Goal: Task Accomplishment & Management: Use online tool/utility

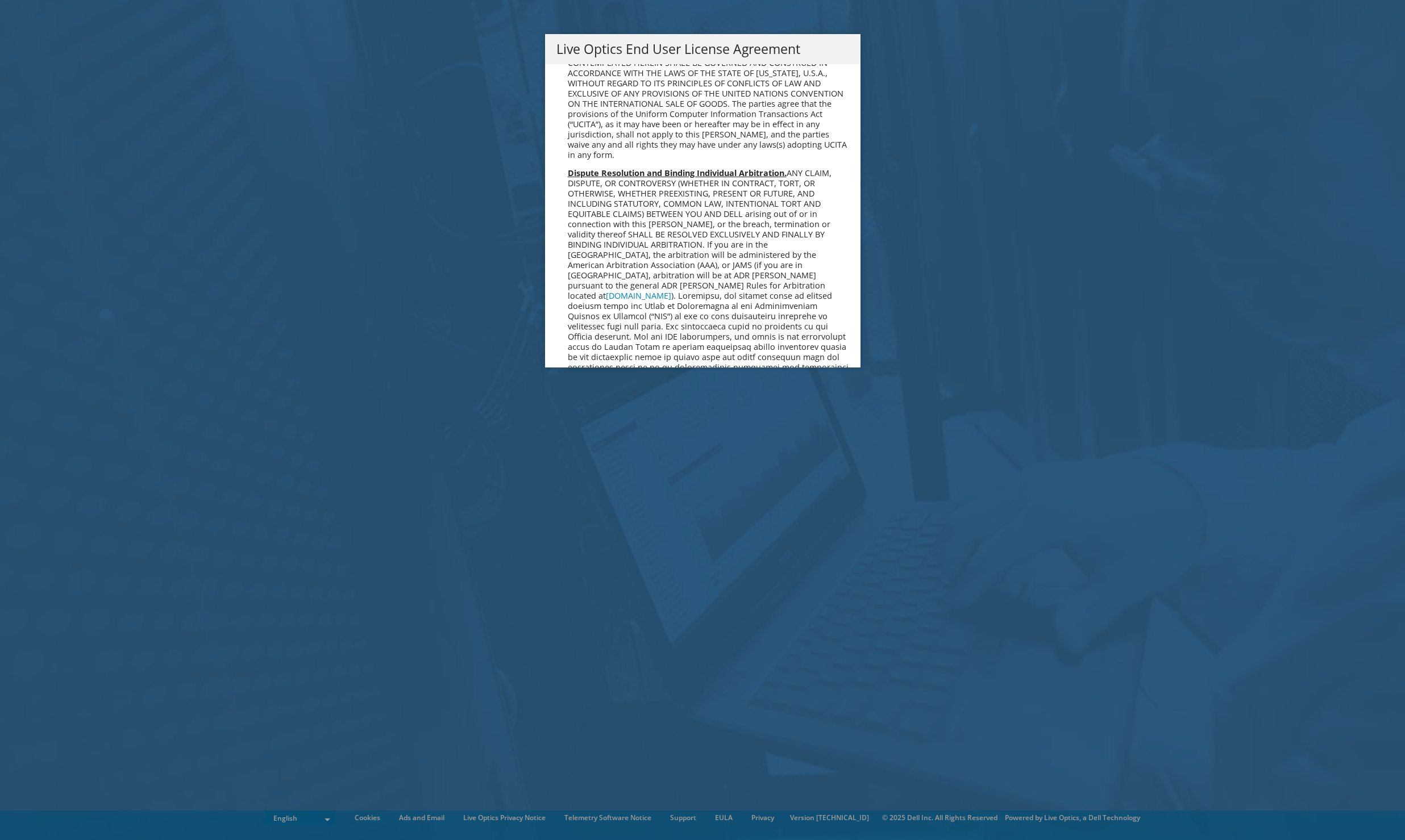
scroll to position [4296, 0]
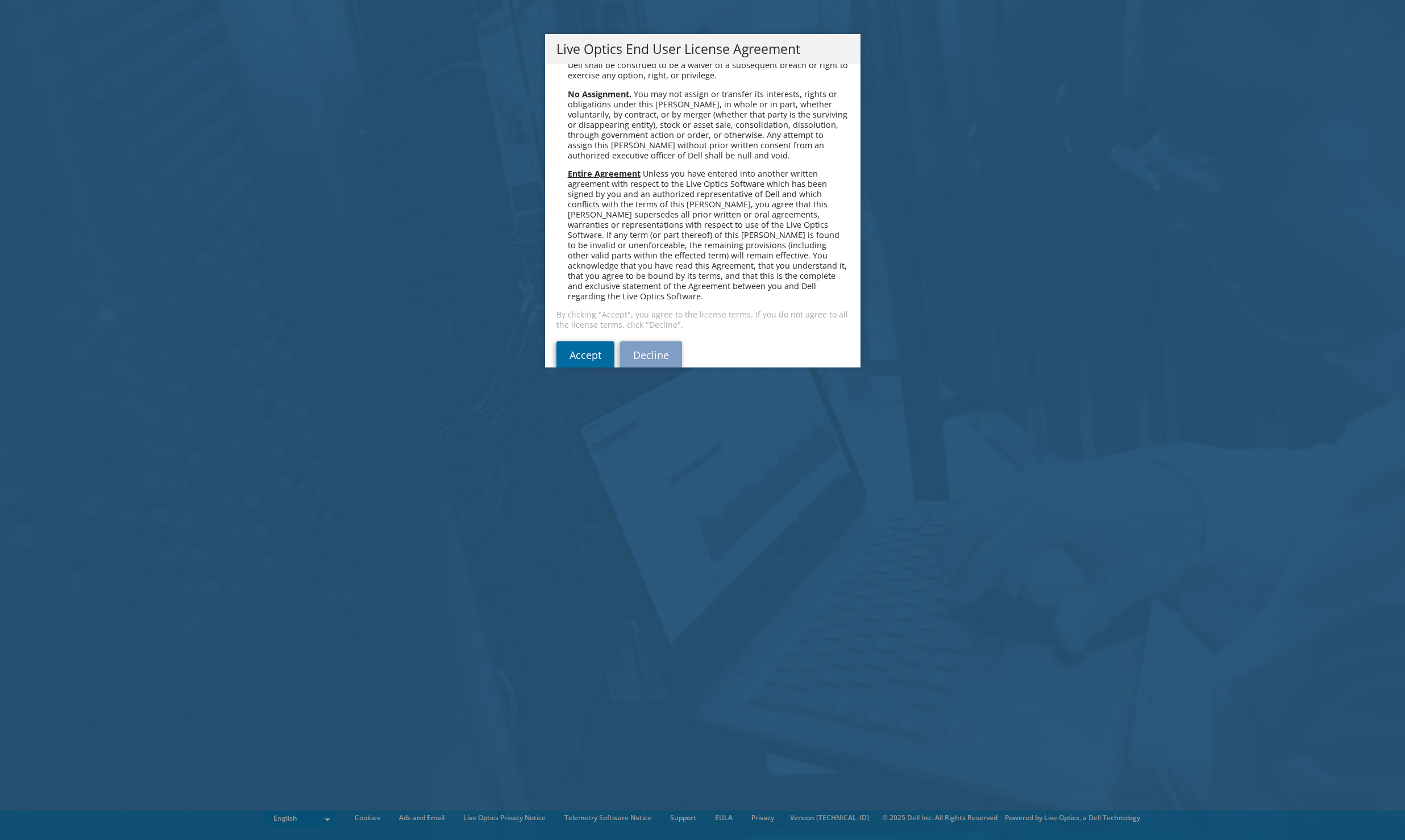
click at [581, 342] on link "Accept" at bounding box center [585, 355] width 58 height 27
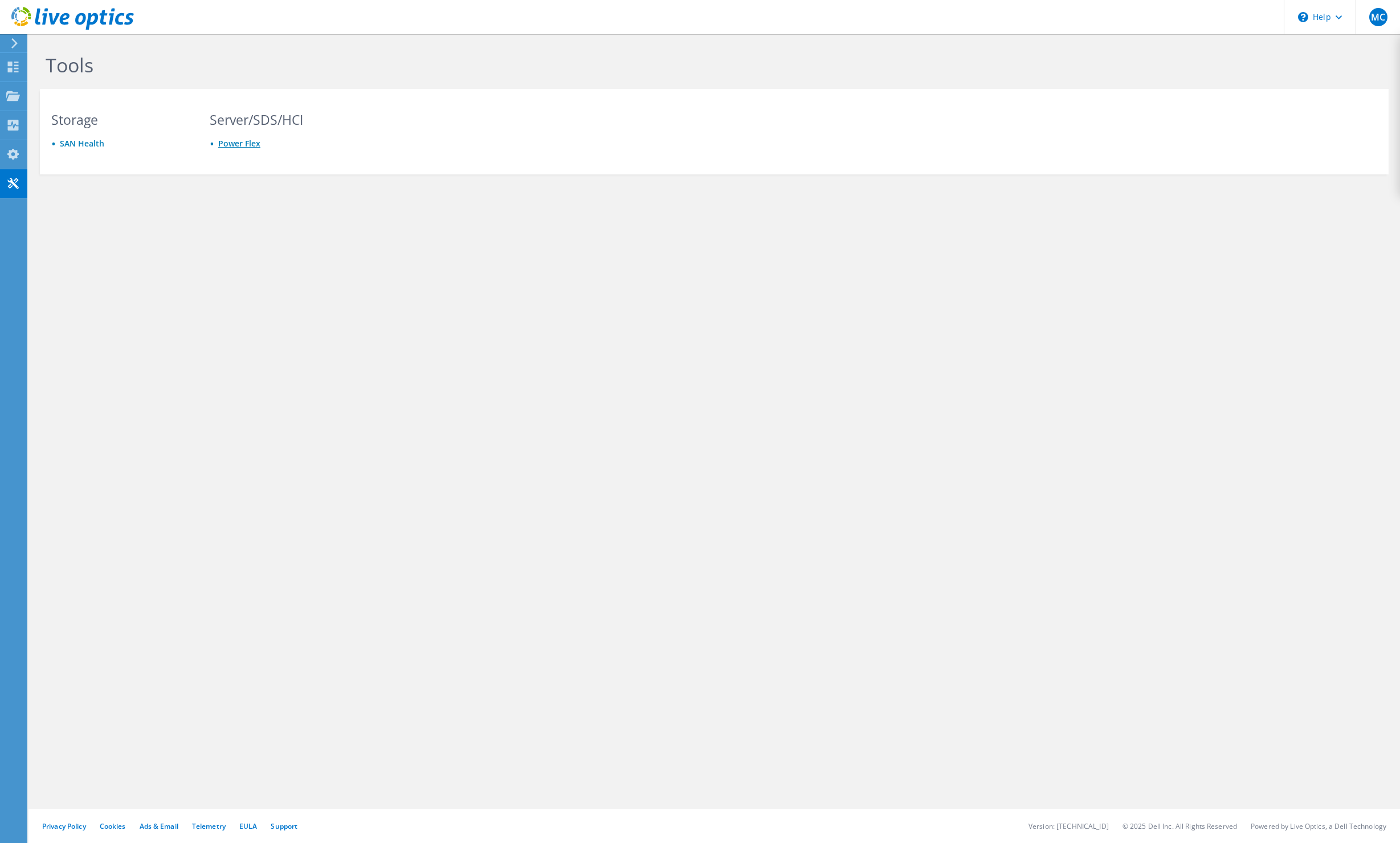
click at [238, 144] on link "Power Flex" at bounding box center [239, 143] width 42 height 11
click at [9, 43] on div at bounding box center [13, 43] width 13 height 10
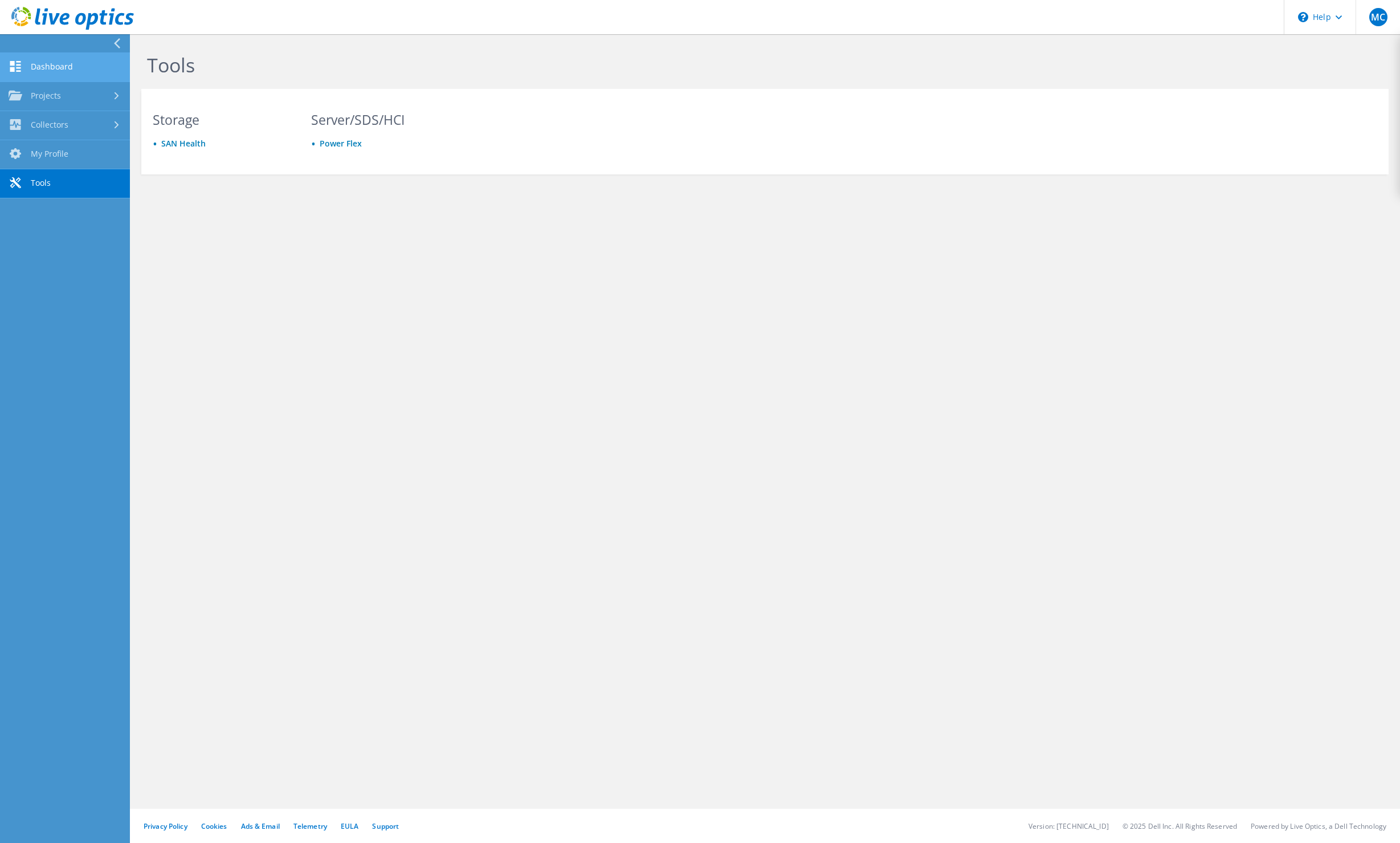
click at [61, 70] on link "Dashboard" at bounding box center [65, 68] width 130 height 29
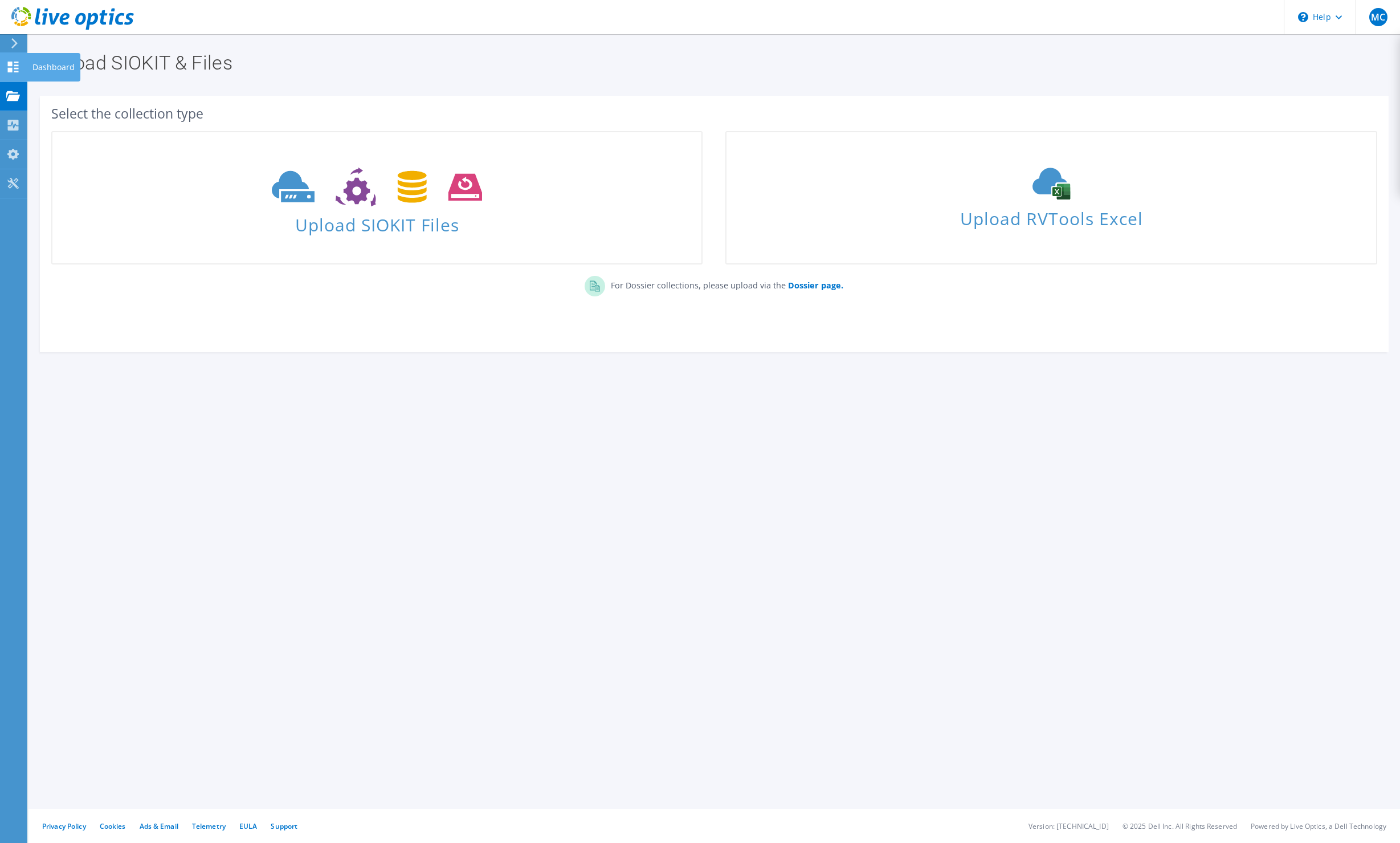
click at [9, 67] on icon at bounding box center [13, 66] width 14 height 11
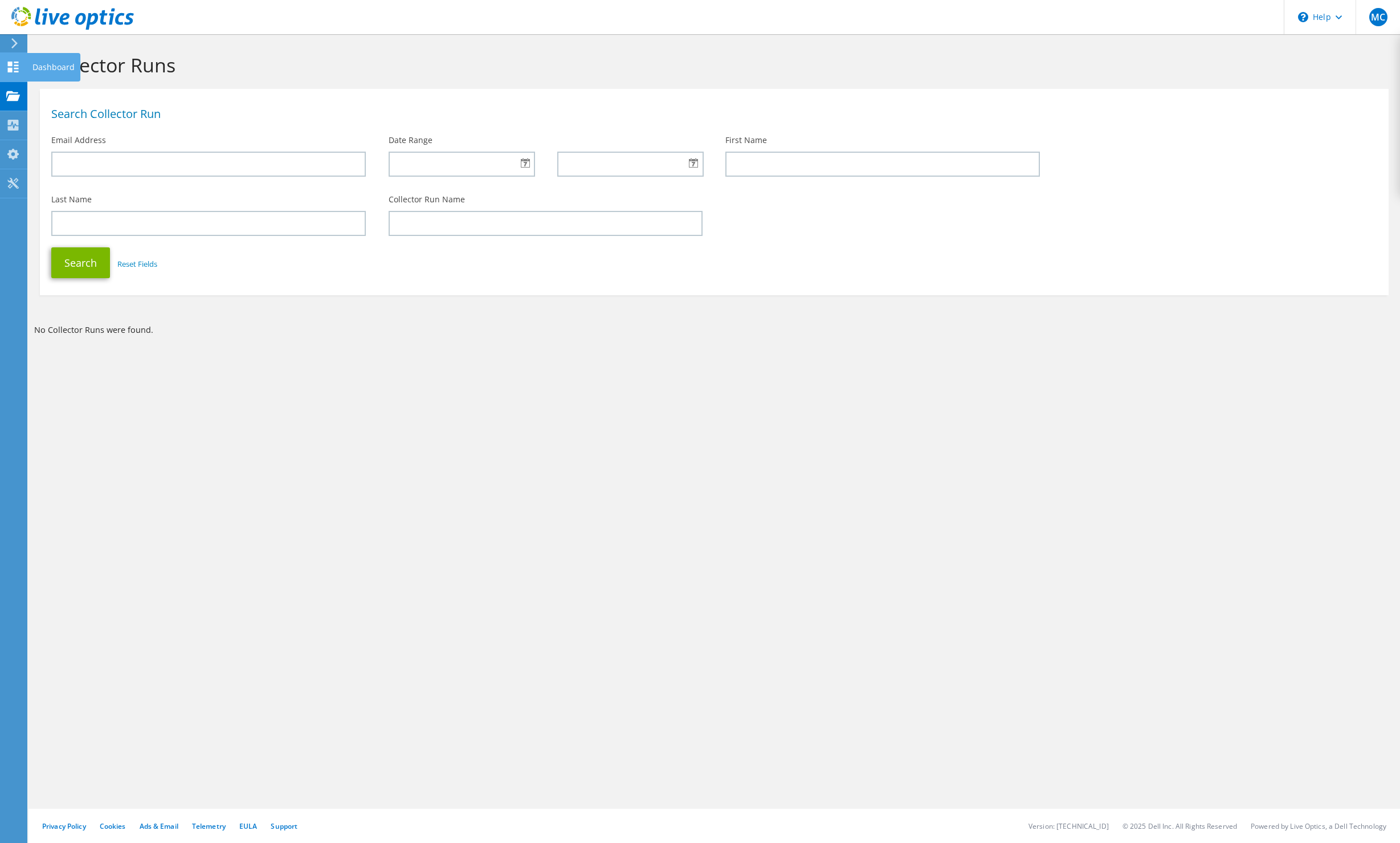
click at [16, 68] on use at bounding box center [13, 66] width 11 height 11
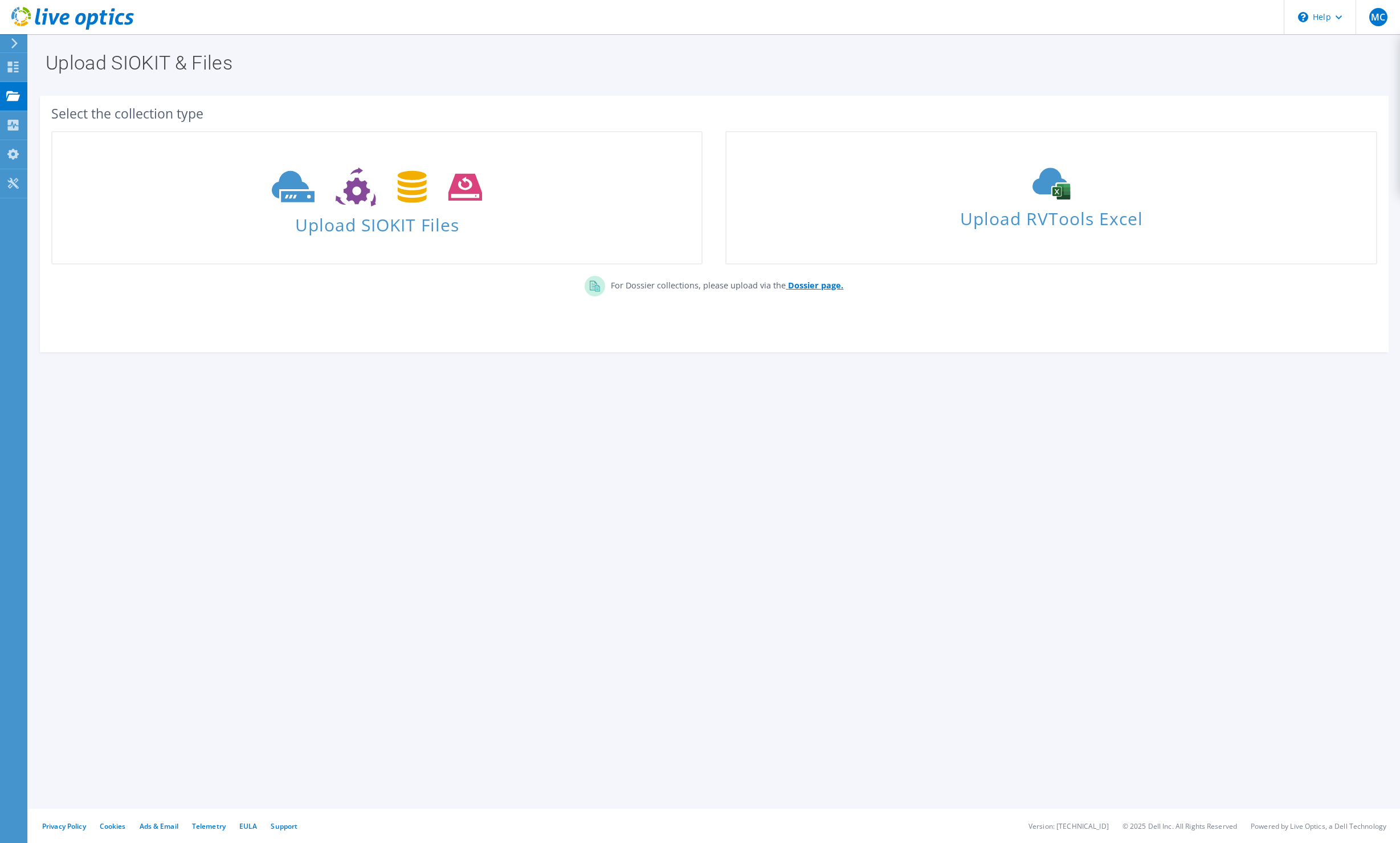
click at [823, 287] on b "Dossier page." at bounding box center [816, 285] width 55 height 11
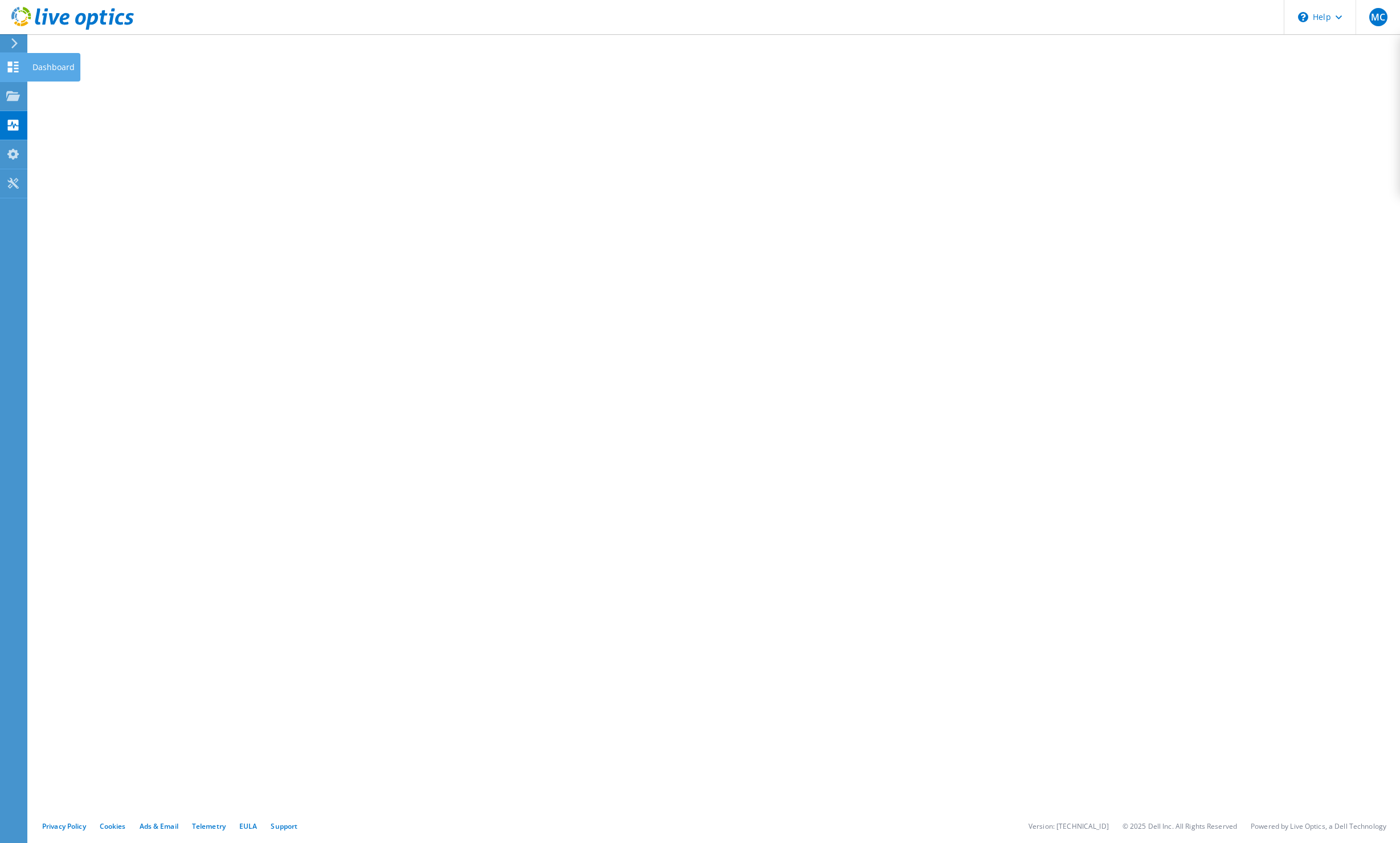
click at [15, 70] on icon at bounding box center [13, 66] width 14 height 11
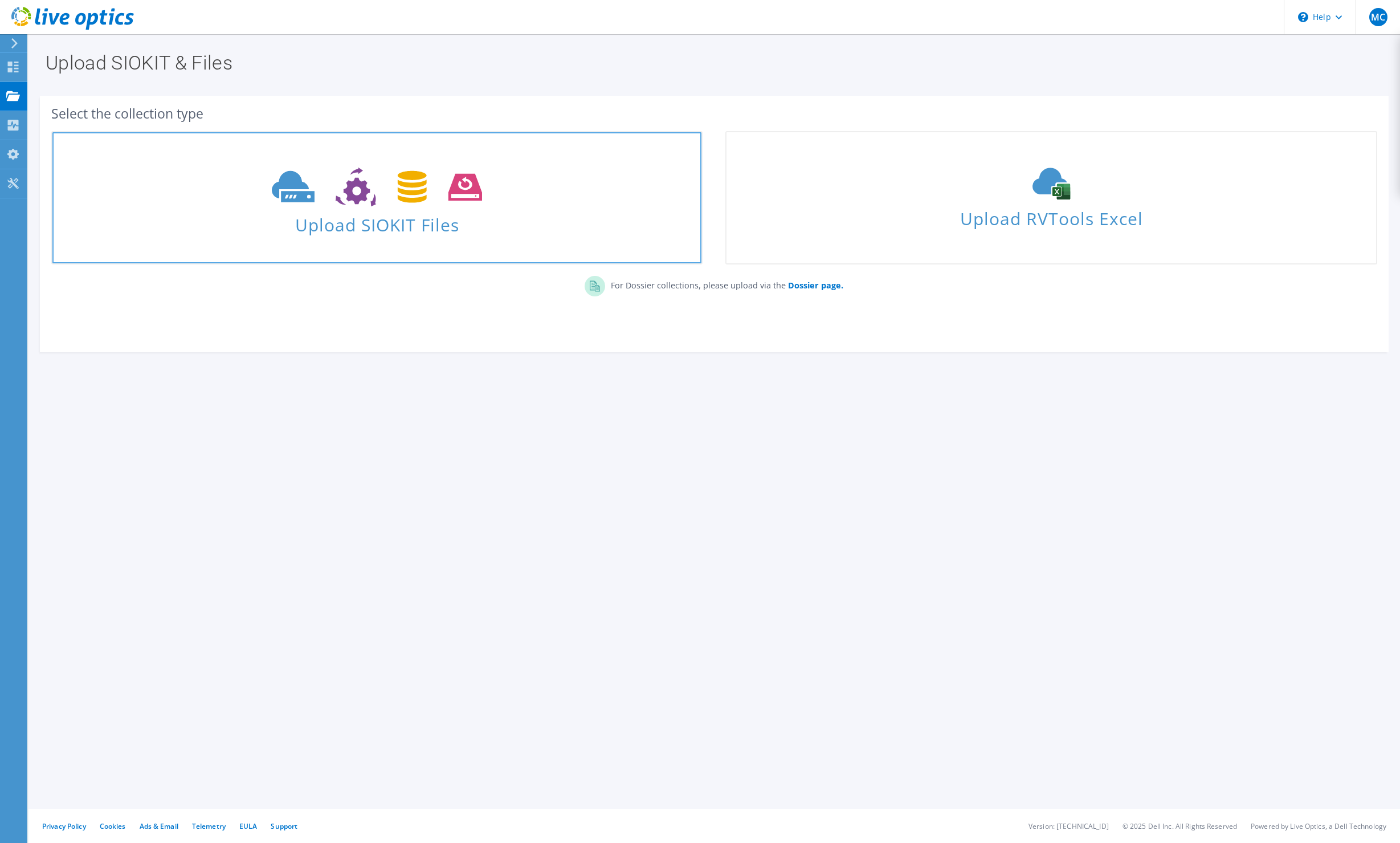
click at [356, 194] on icon at bounding box center [377, 187] width 210 height 39
click at [386, 211] on span "Upload SIOKIT Files" at bounding box center [377, 221] width 649 height 24
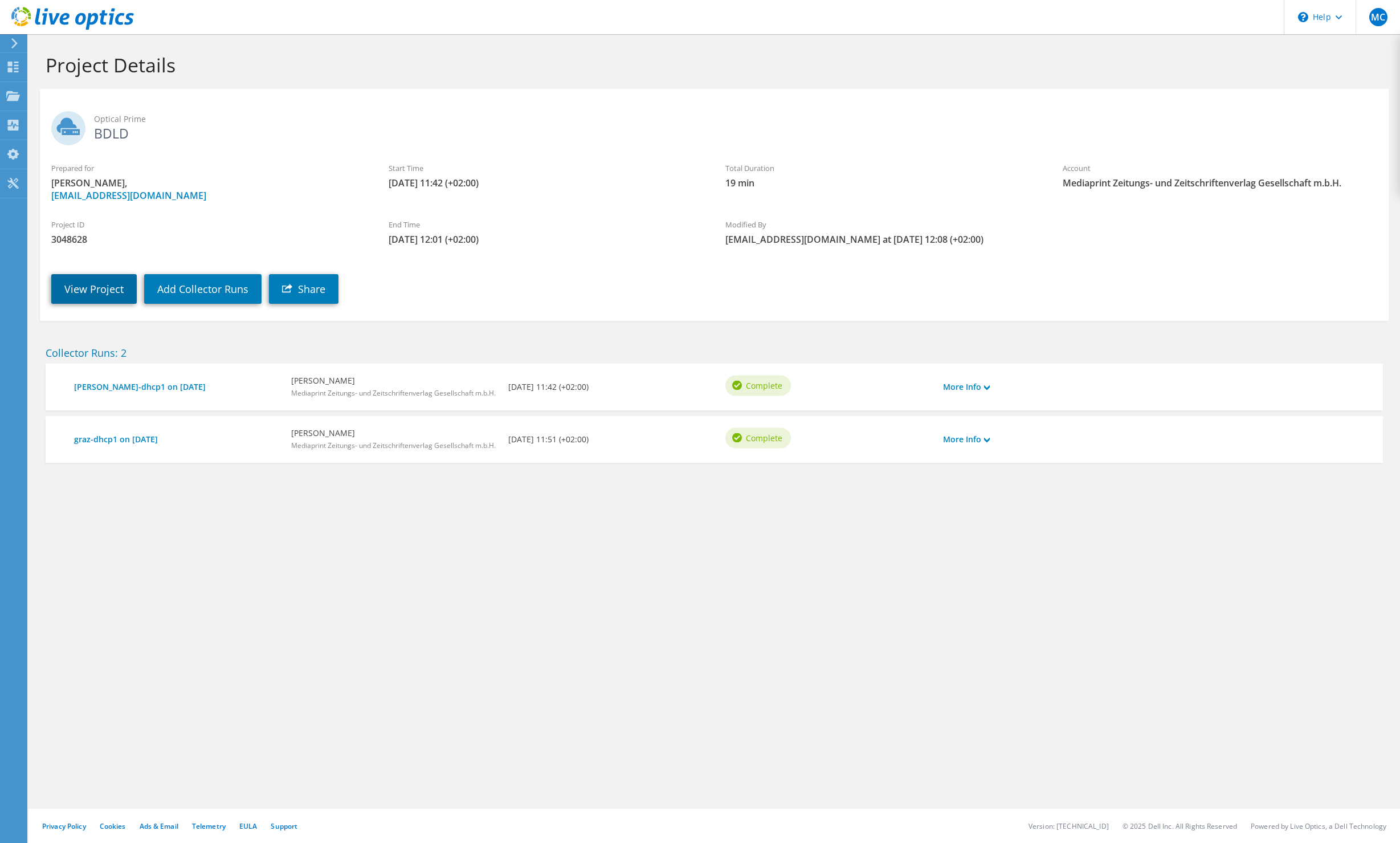
click at [103, 291] on link "View Project" at bounding box center [94, 289] width 85 height 29
